Goal: Find specific page/section: Find specific page/section

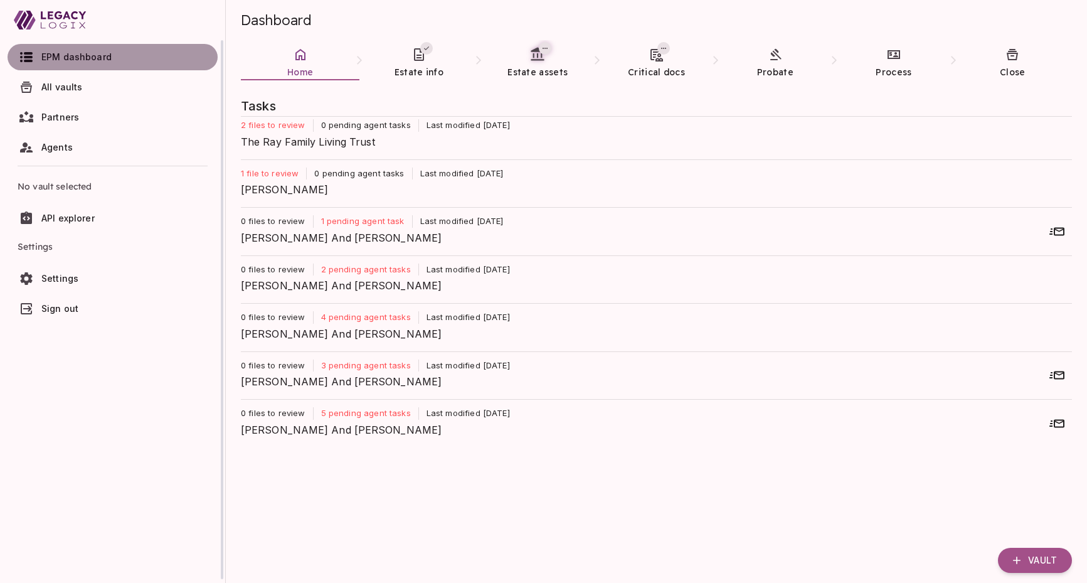
click at [85, 59] on span "EPM dashboard" at bounding box center [76, 56] width 70 height 11
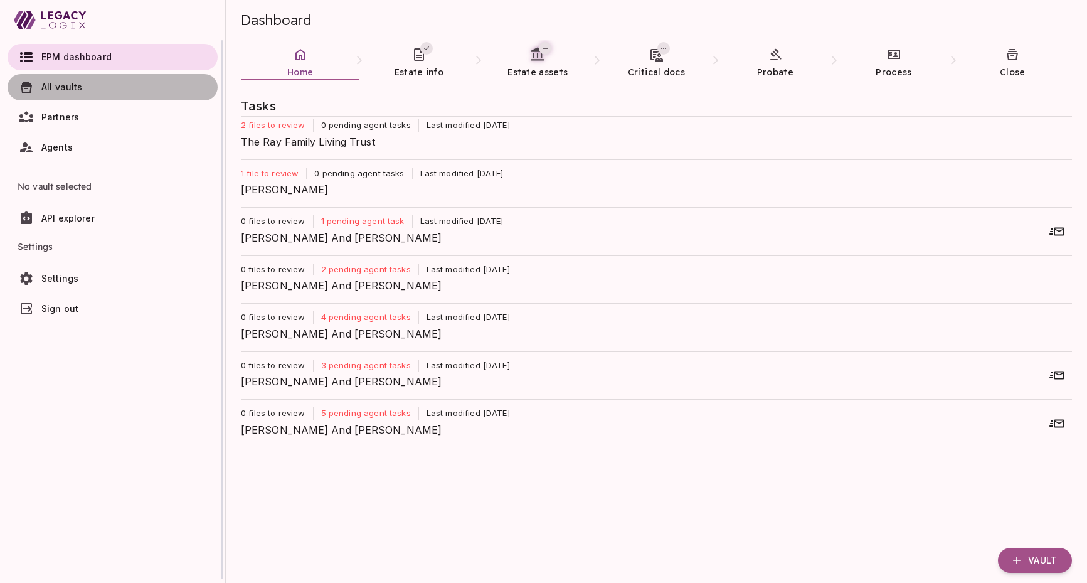
click at [72, 86] on span "All vaults" at bounding box center [61, 87] width 41 height 11
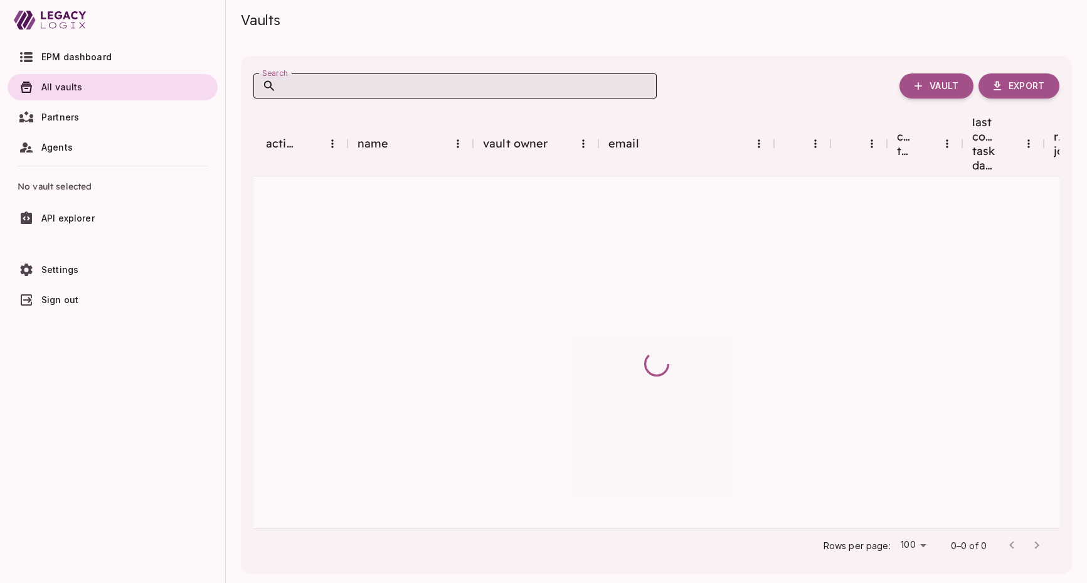
click at [330, 92] on input "Search" at bounding box center [467, 85] width 380 height 25
type input "******"
